Goal: Task Accomplishment & Management: Manage account settings

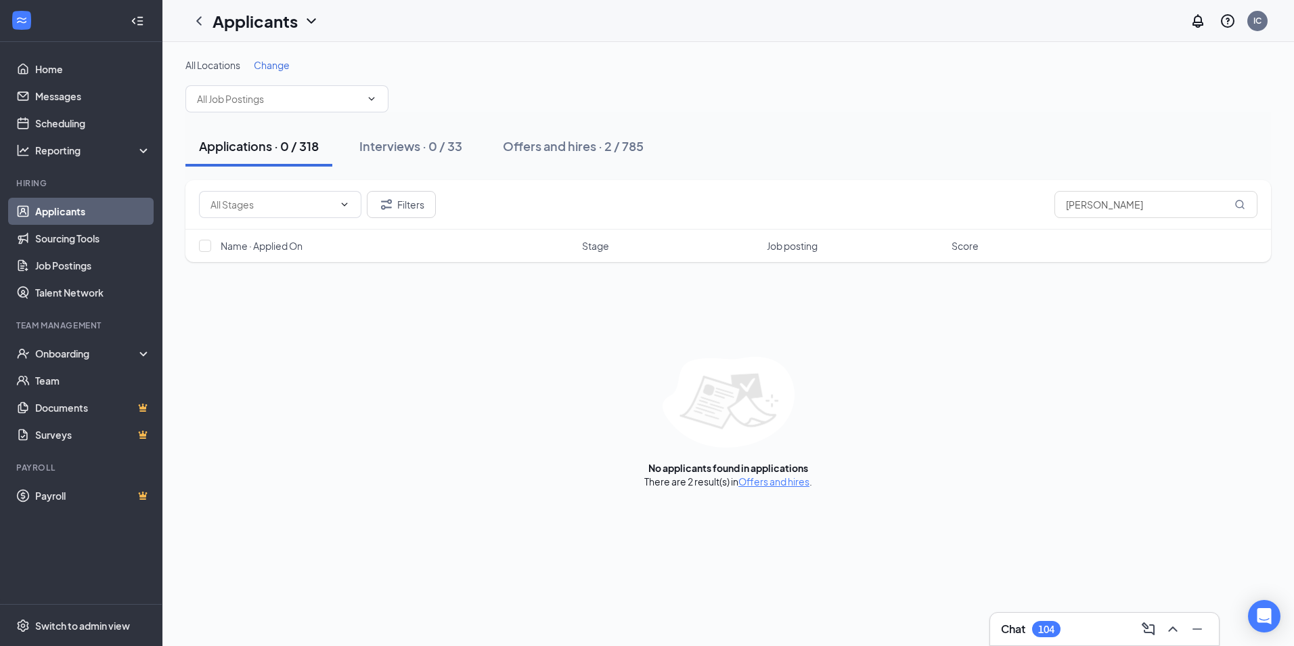
click at [93, 213] on link "Applicants" at bounding box center [93, 211] width 116 height 27
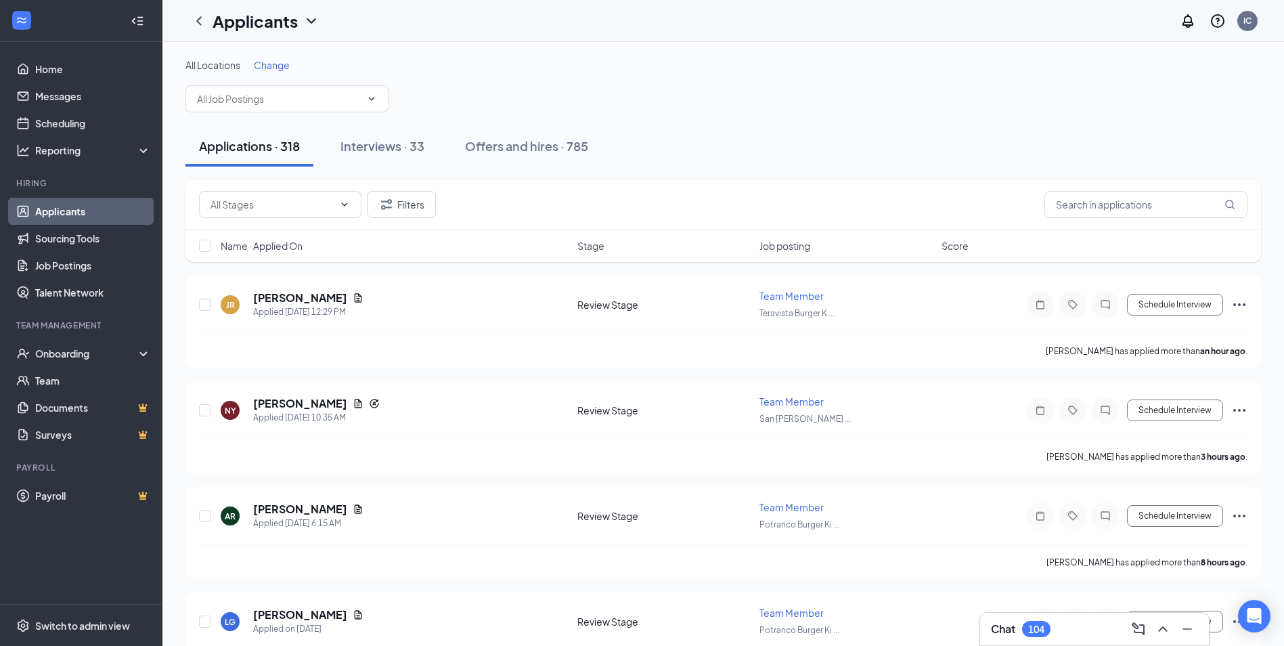
click at [275, 68] on span "Change" at bounding box center [272, 65] width 36 height 12
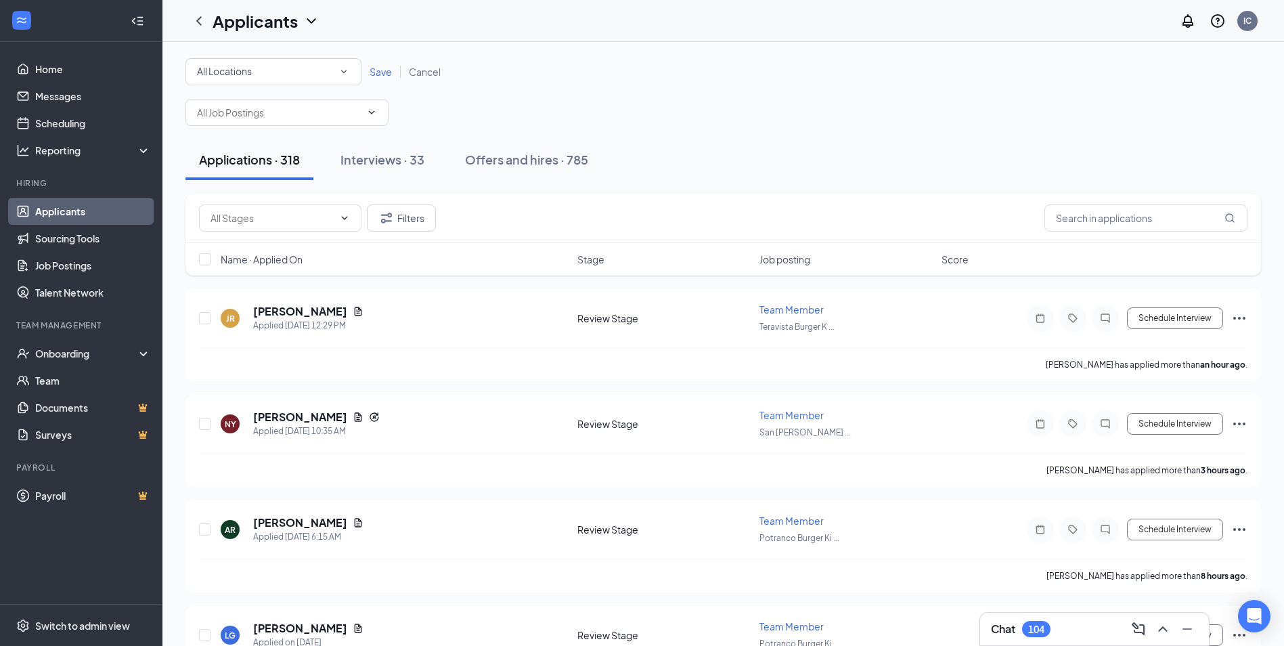
click at [288, 76] on div "All Locations" at bounding box center [273, 72] width 153 height 16
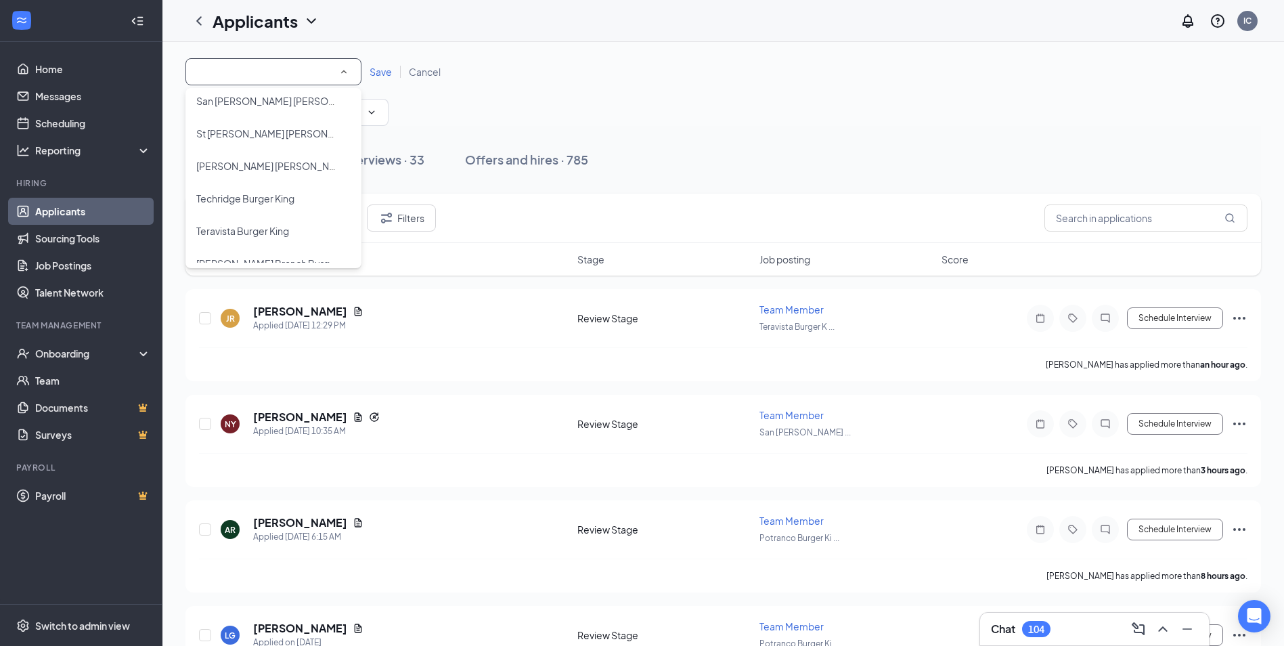
scroll to position [318, 0]
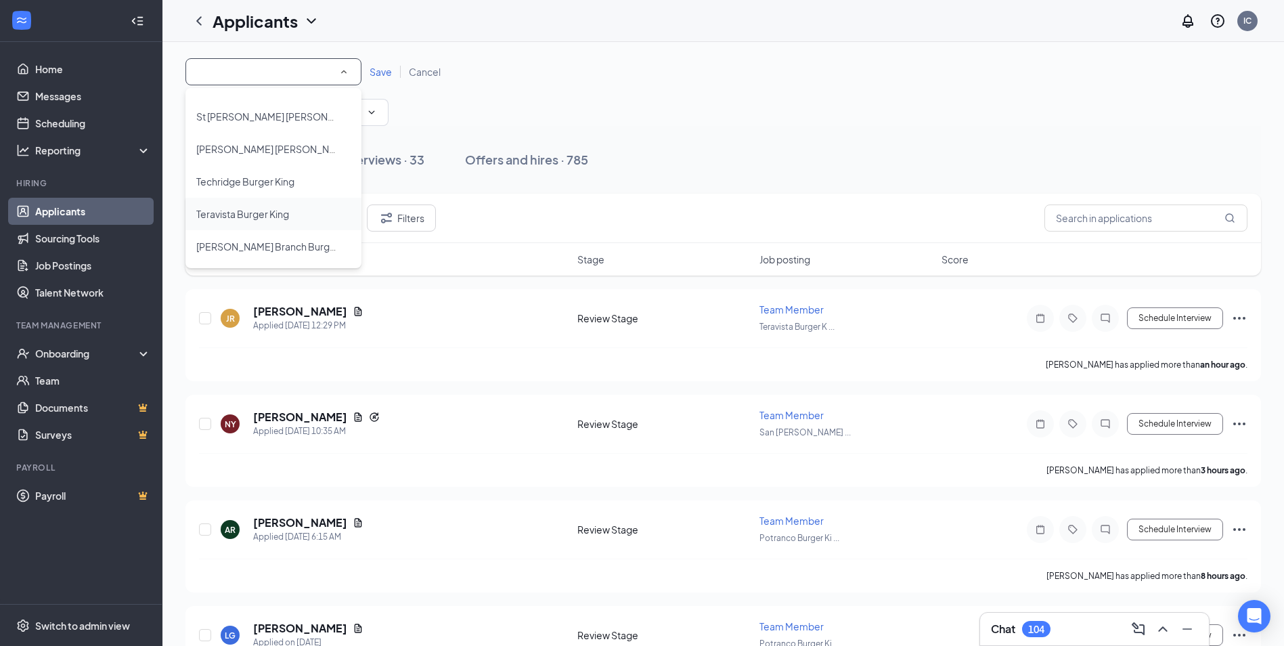
click at [271, 210] on span "Teravista Burger King" at bounding box center [242, 214] width 93 height 12
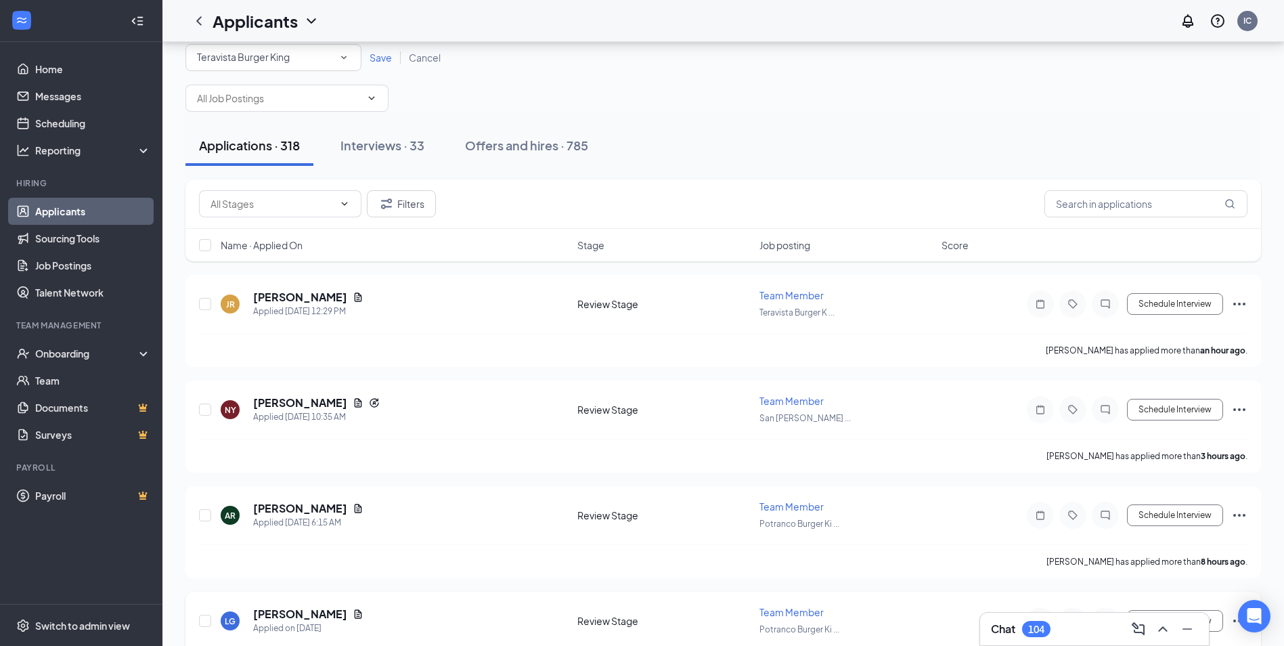
scroll to position [0, 0]
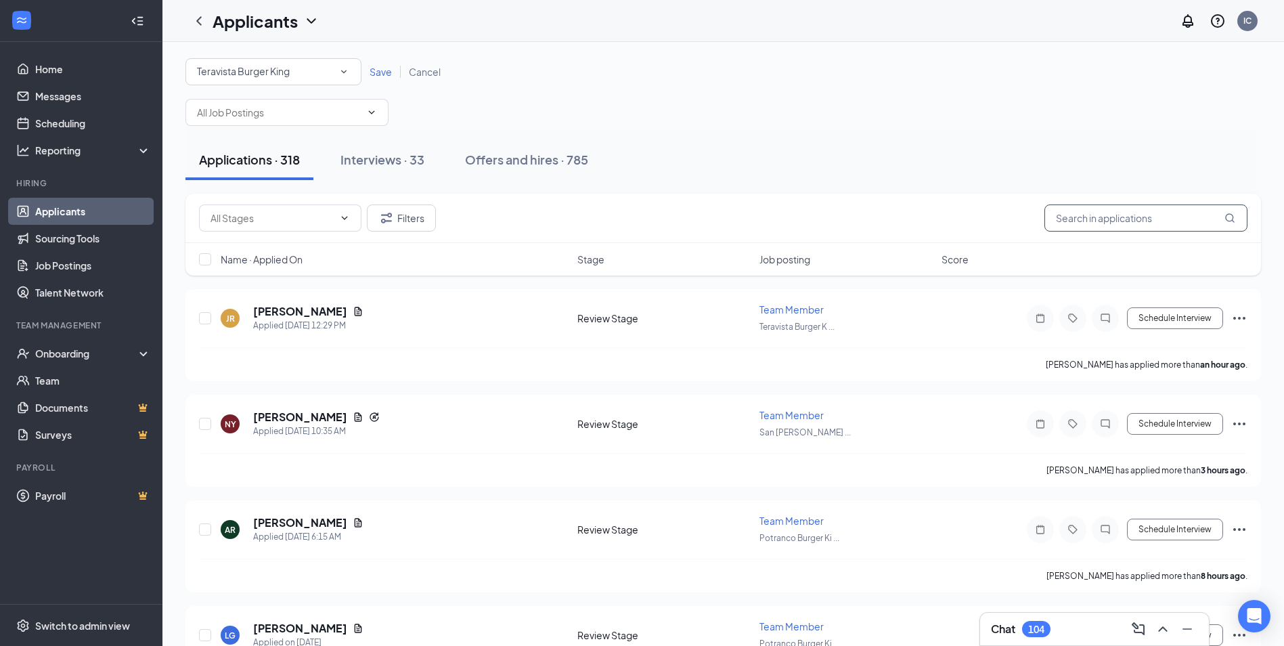
click at [1159, 220] on input "[PERSON_NAME]" at bounding box center [1145, 217] width 203 height 27
type input "d"
type input "[PERSON_NAME]"
click at [780, 305] on span "Team Member" at bounding box center [791, 309] width 64 height 12
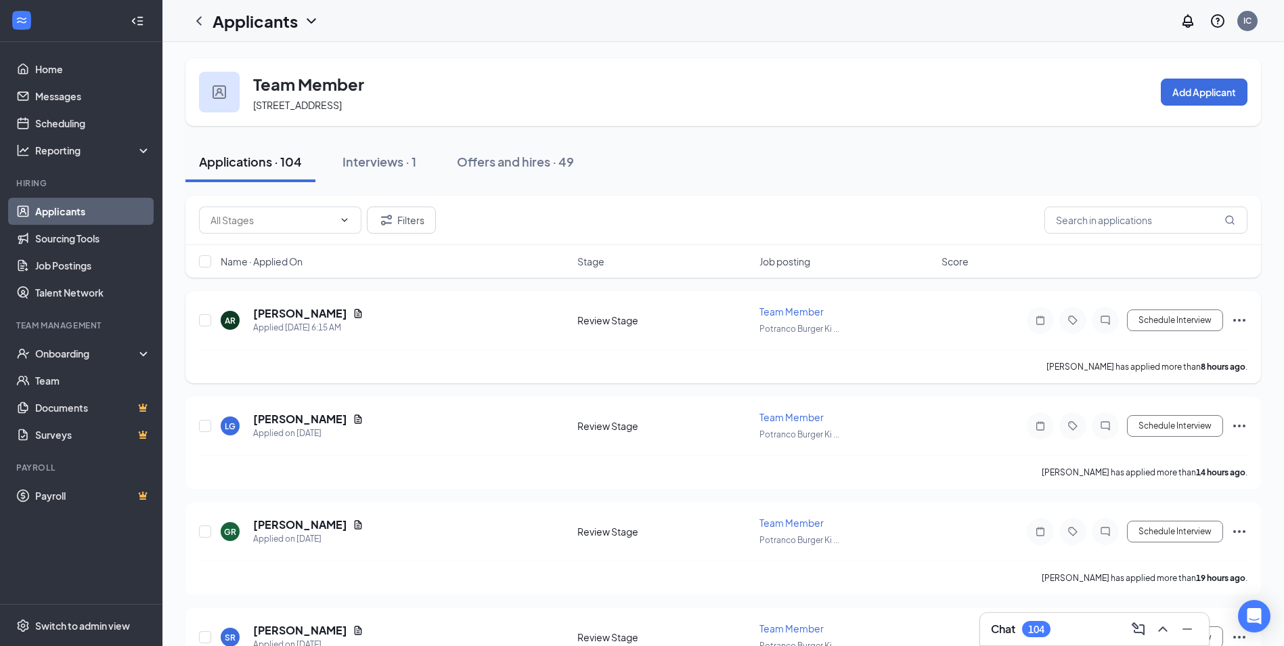
click at [1253, 322] on div "AR [PERSON_NAME] Applied [DATE] 6:15 AM Review Stage Team Member Potranco Burge…" at bounding box center [723, 337] width 1076 height 92
click at [1236, 319] on icon "Ellipses" at bounding box center [1239, 320] width 16 height 16
click at [1256, 18] on div "IC" at bounding box center [1247, 21] width 20 height 20
click at [1246, 27] on div "IC" at bounding box center [1247, 21] width 20 height 20
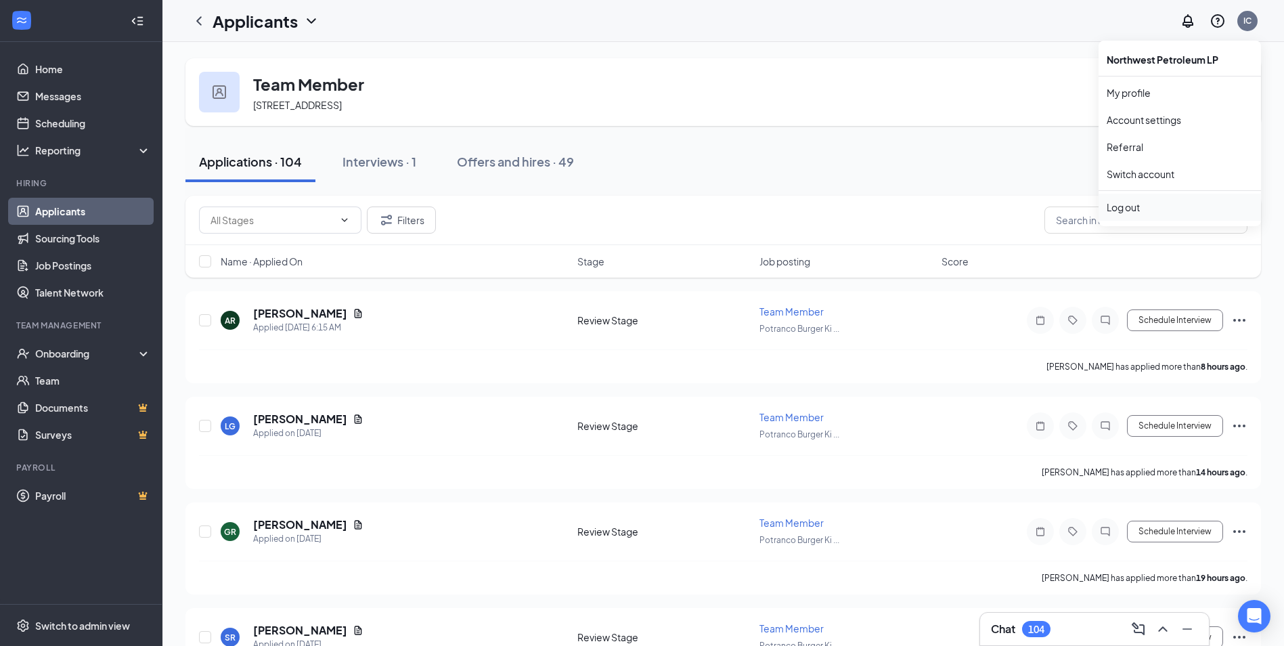
click at [1125, 205] on div "Log out" at bounding box center [1180, 207] width 146 height 14
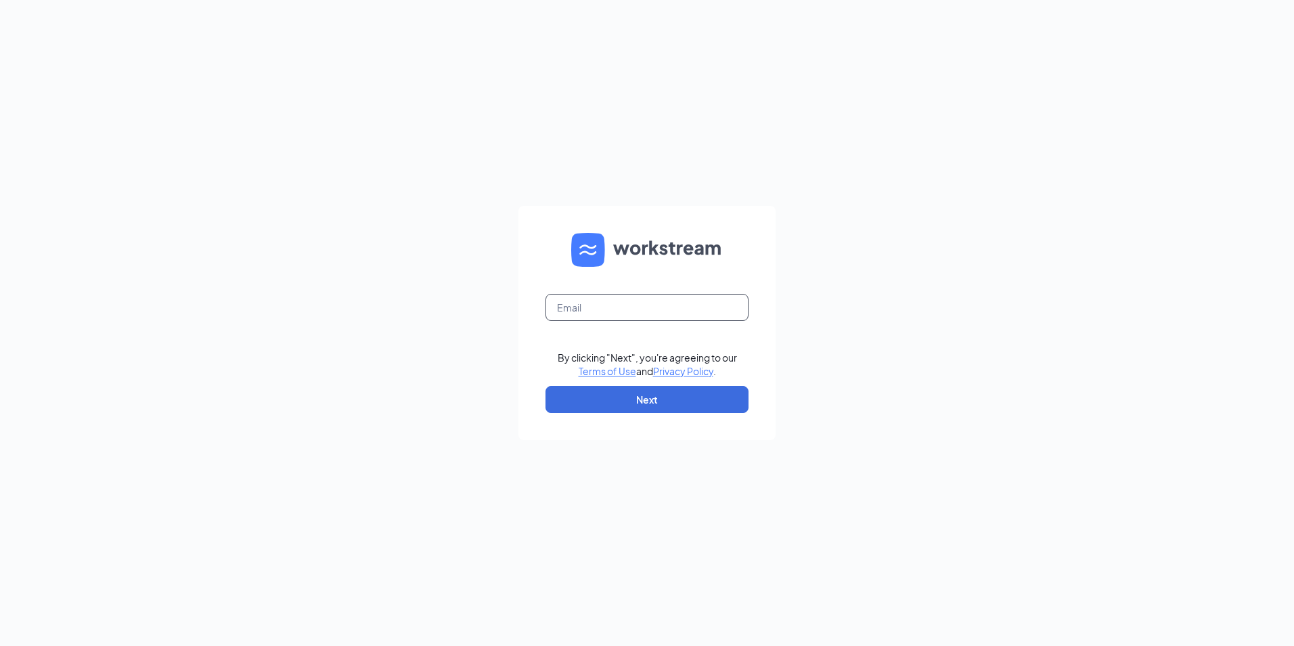
click at [590, 301] on input "text" at bounding box center [647, 307] width 203 height 27
type input "TeravistaBK@nwpgroup.com"
click at [604, 394] on button "Next" at bounding box center [647, 399] width 203 height 27
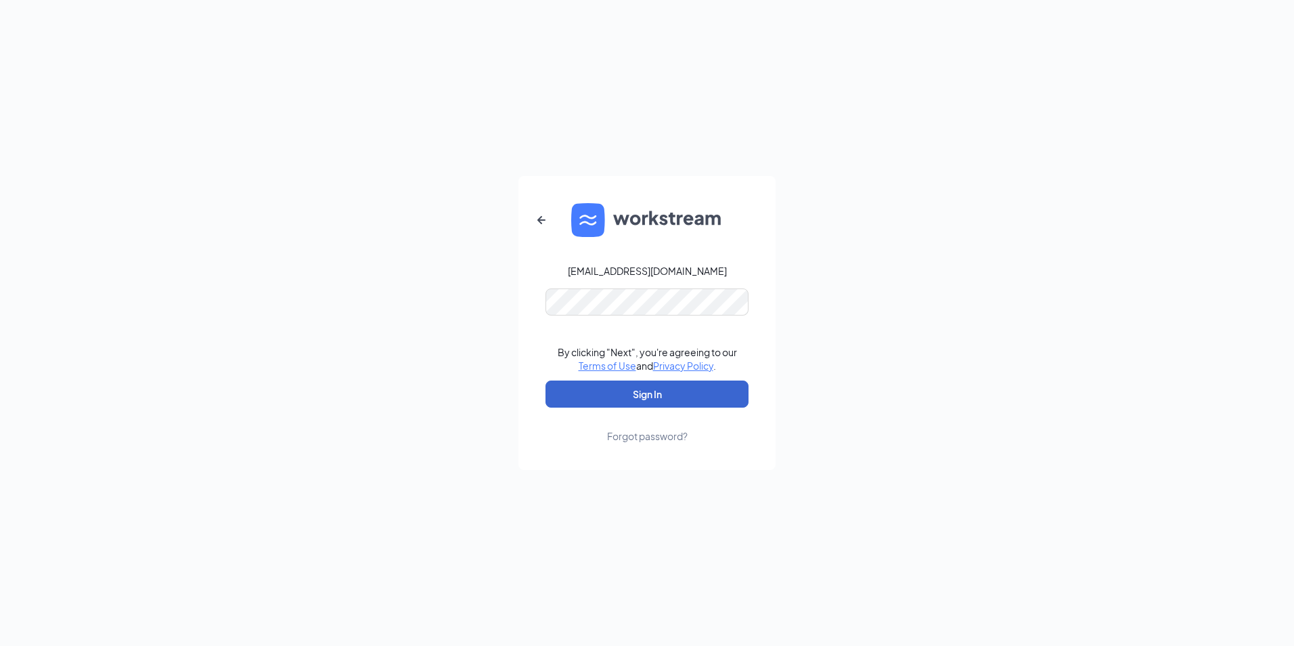
click at [669, 394] on button "Sign In" at bounding box center [647, 393] width 203 height 27
click at [648, 433] on div "Forgot password?" at bounding box center [647, 436] width 81 height 14
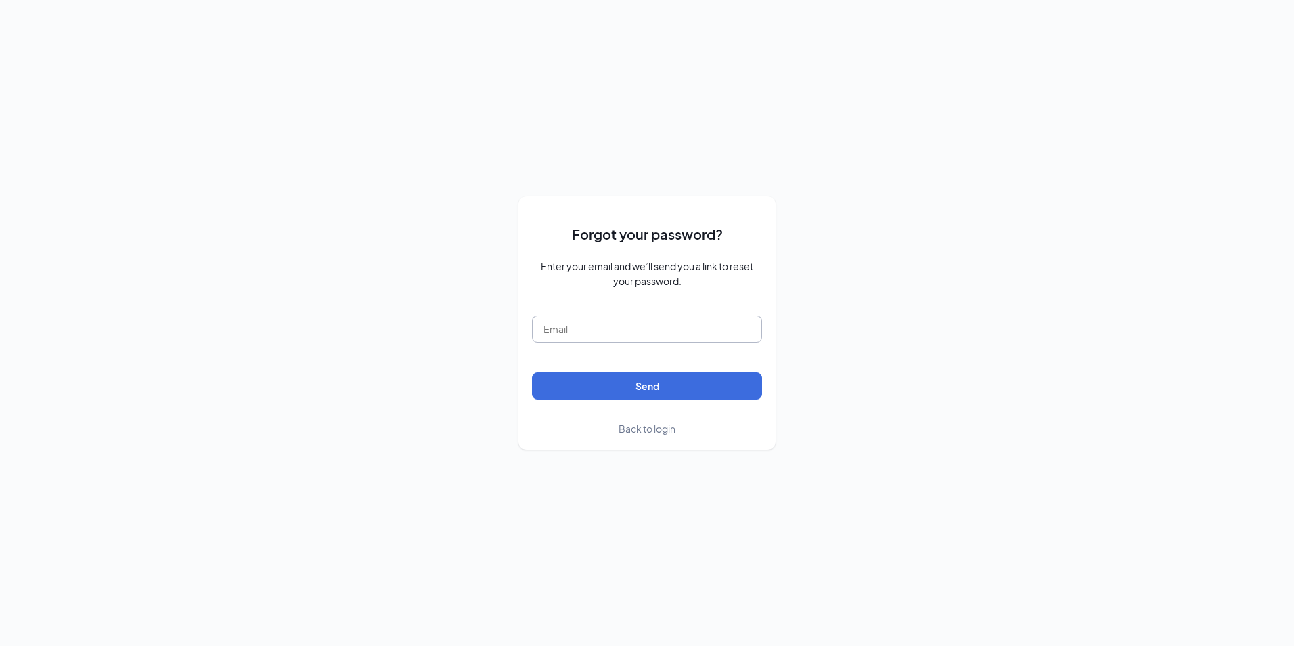
click at [621, 330] on input "text" at bounding box center [647, 328] width 230 height 27
type input "TeravistaBK@nwpgroup.com"
click at [583, 392] on button "Send" at bounding box center [647, 385] width 230 height 27
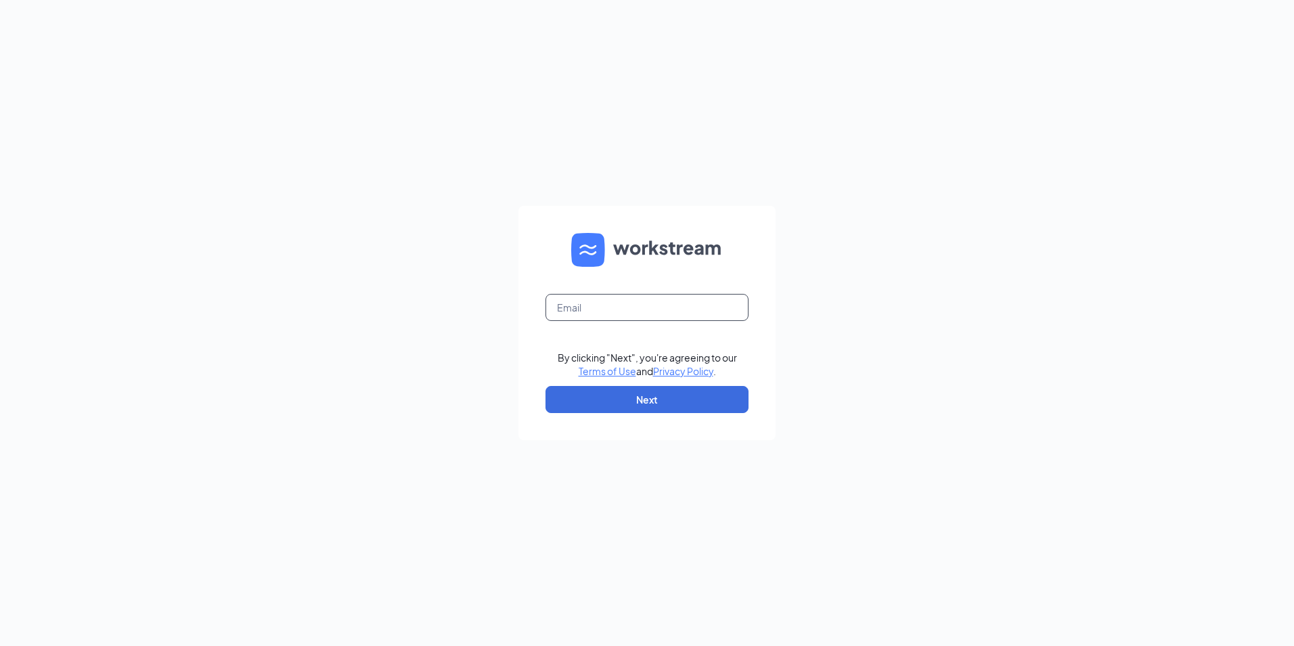
click at [629, 301] on input "text" at bounding box center [647, 307] width 203 height 27
type input "ismael.camacho@nwpgroup.com"
click at [635, 402] on button "Next" at bounding box center [647, 399] width 203 height 27
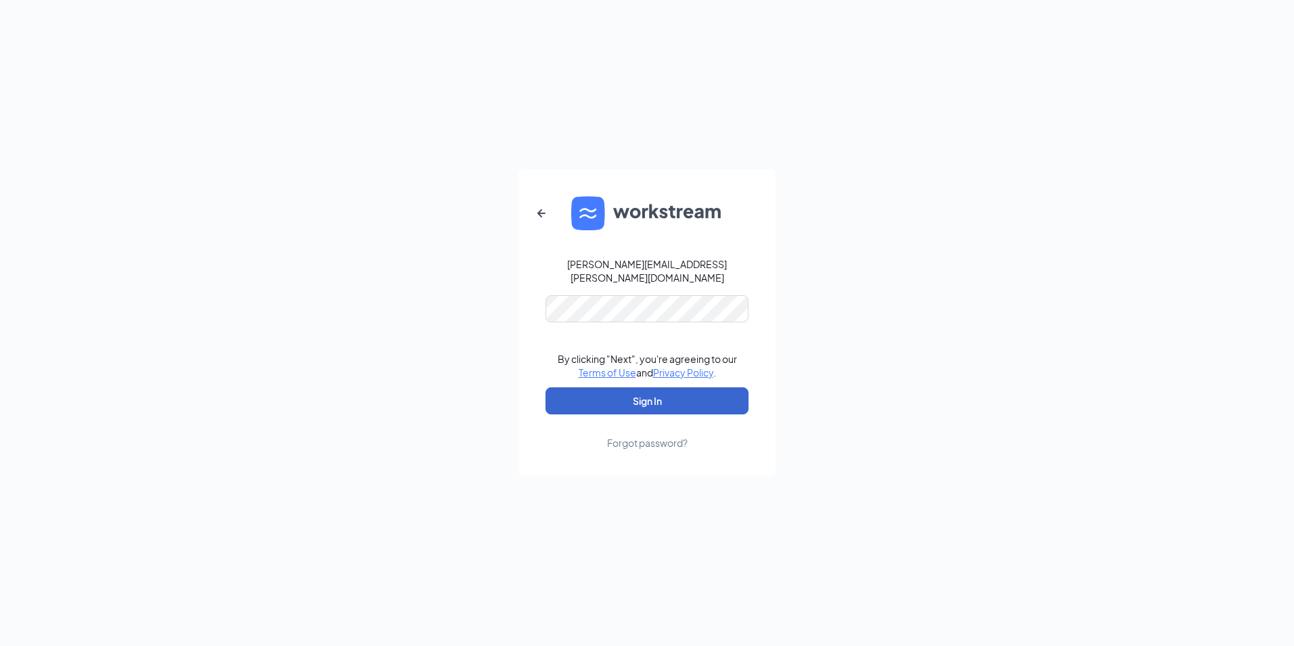
click at [671, 397] on button "Sign In" at bounding box center [647, 400] width 203 height 27
click at [636, 394] on button "Sign In" at bounding box center [647, 400] width 203 height 27
click at [634, 395] on button "Sign In" at bounding box center [647, 400] width 203 height 27
click at [563, 389] on button "Sign In" at bounding box center [647, 400] width 203 height 27
click at [546, 387] on button "Sign In" at bounding box center [647, 400] width 203 height 27
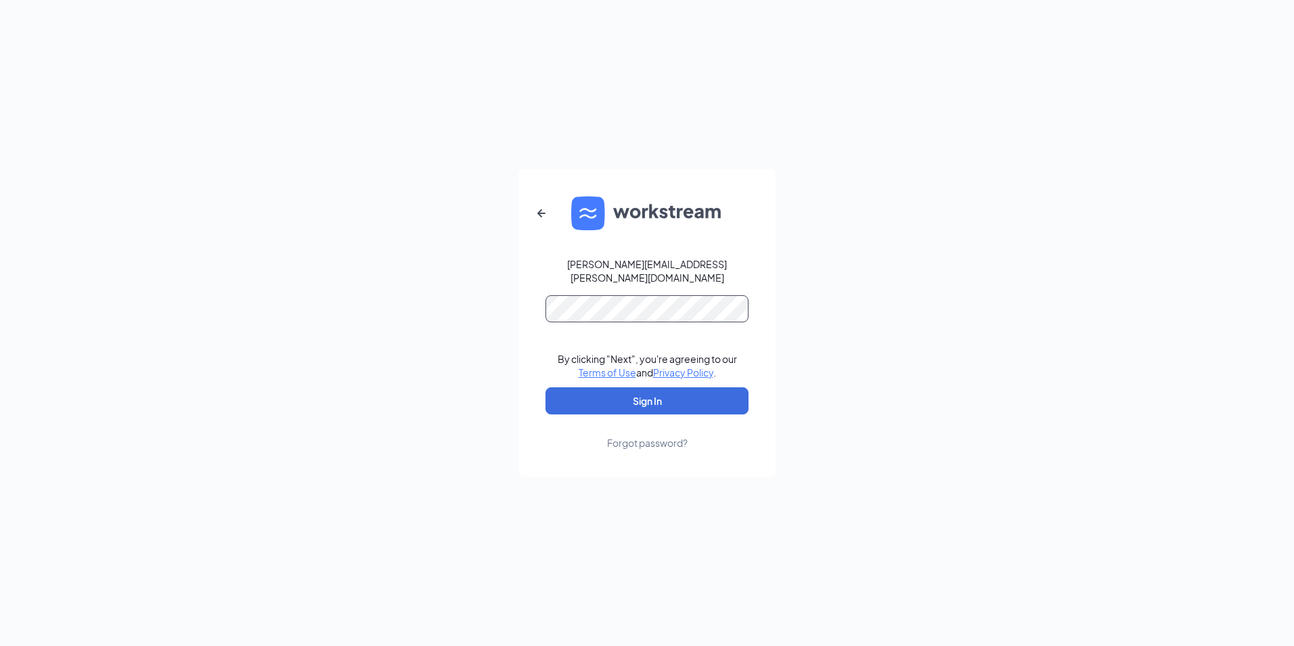
click at [546, 387] on button "Sign In" at bounding box center [647, 400] width 203 height 27
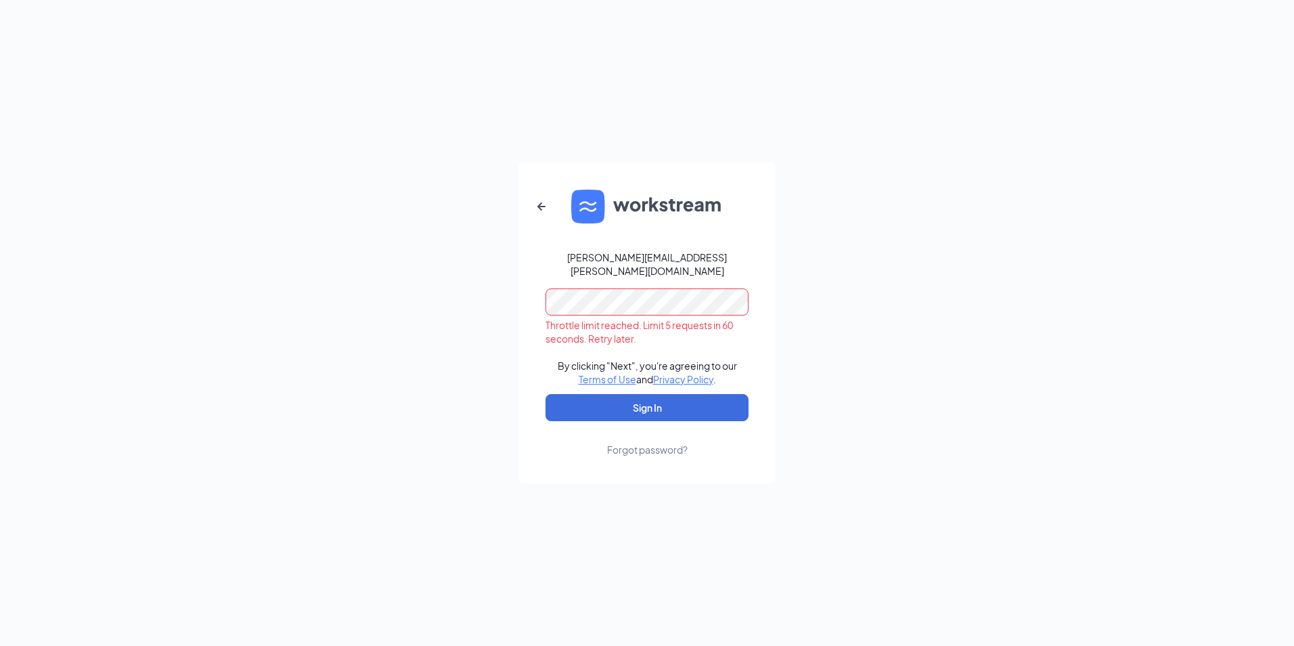
click at [875, 349] on div "ismael.camacho@nwpgroup.com Throttle limit reached. Limit 5 requests in 60 seco…" at bounding box center [647, 323] width 1294 height 646
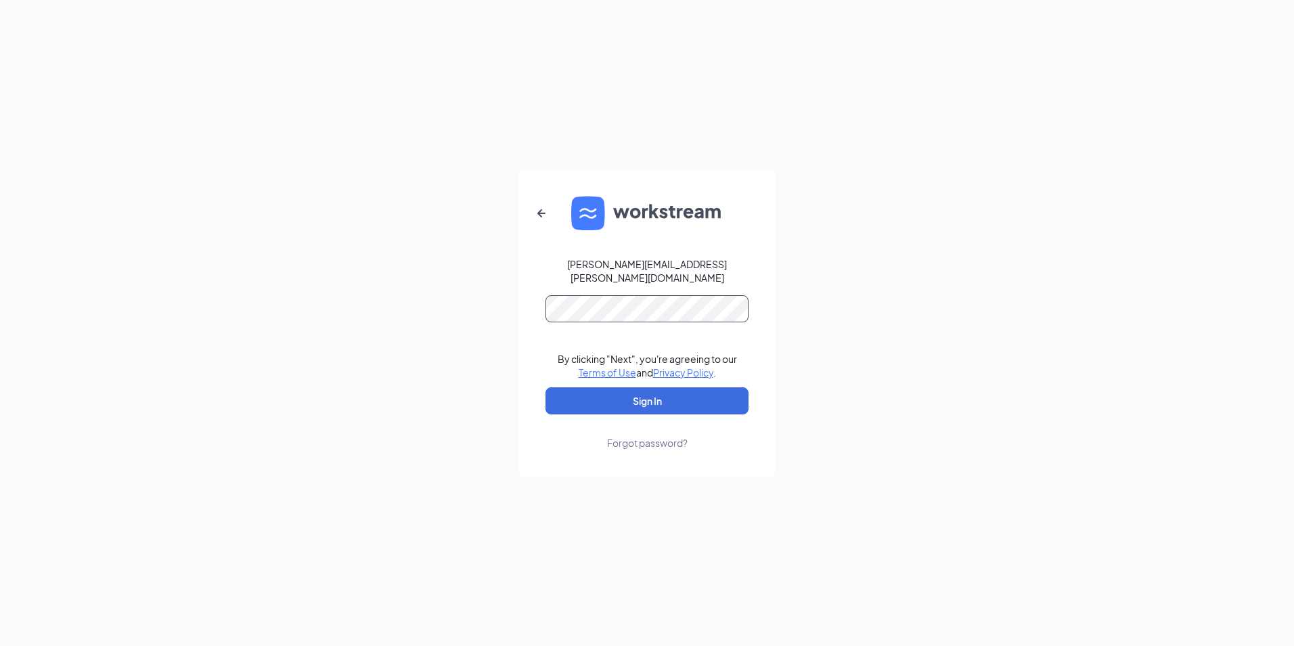
click at [546, 387] on button "Sign In" at bounding box center [647, 400] width 203 height 27
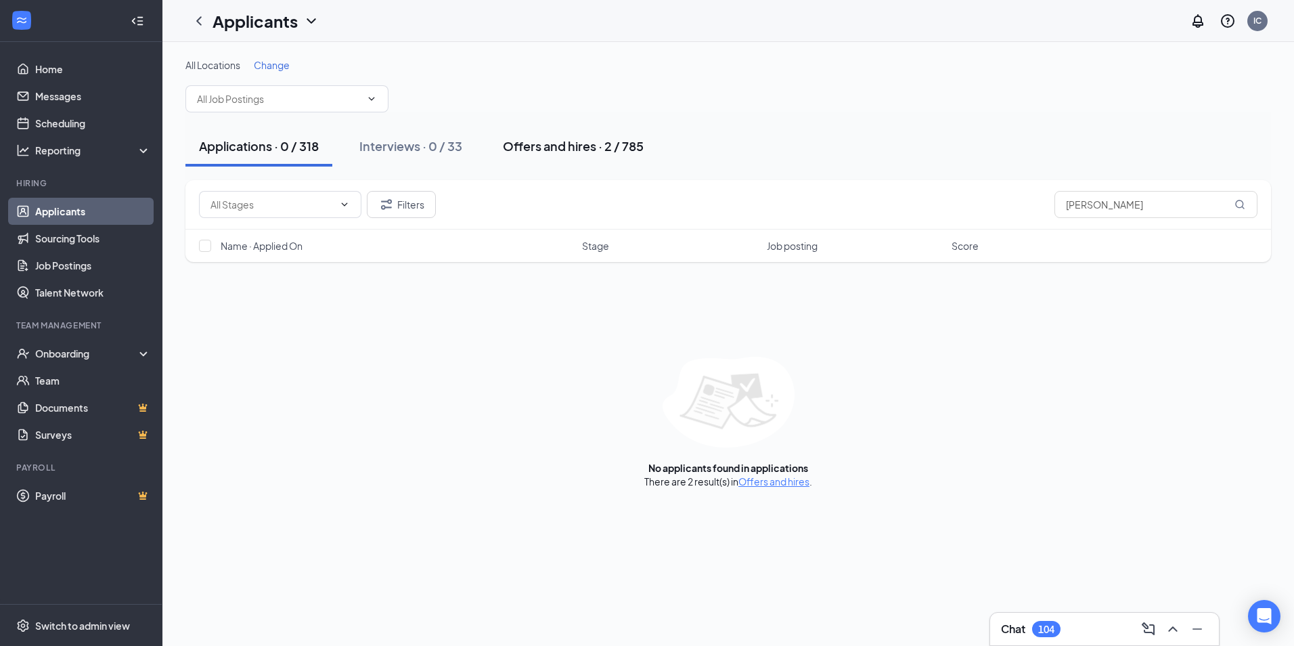
click at [550, 156] on button "Offers and hires · 2 / 785" at bounding box center [573, 146] width 168 height 41
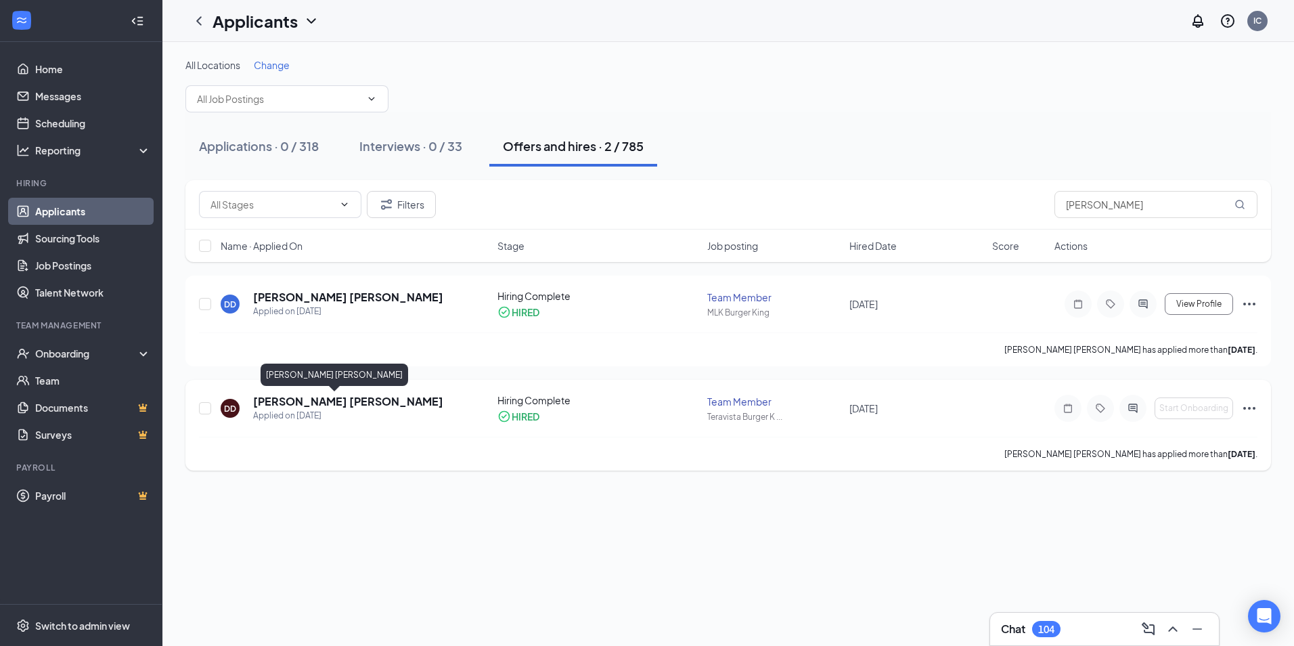
click at [301, 404] on h5 "David Díaz Suárez" at bounding box center [348, 401] width 190 height 15
